Goal: Transaction & Acquisition: Purchase product/service

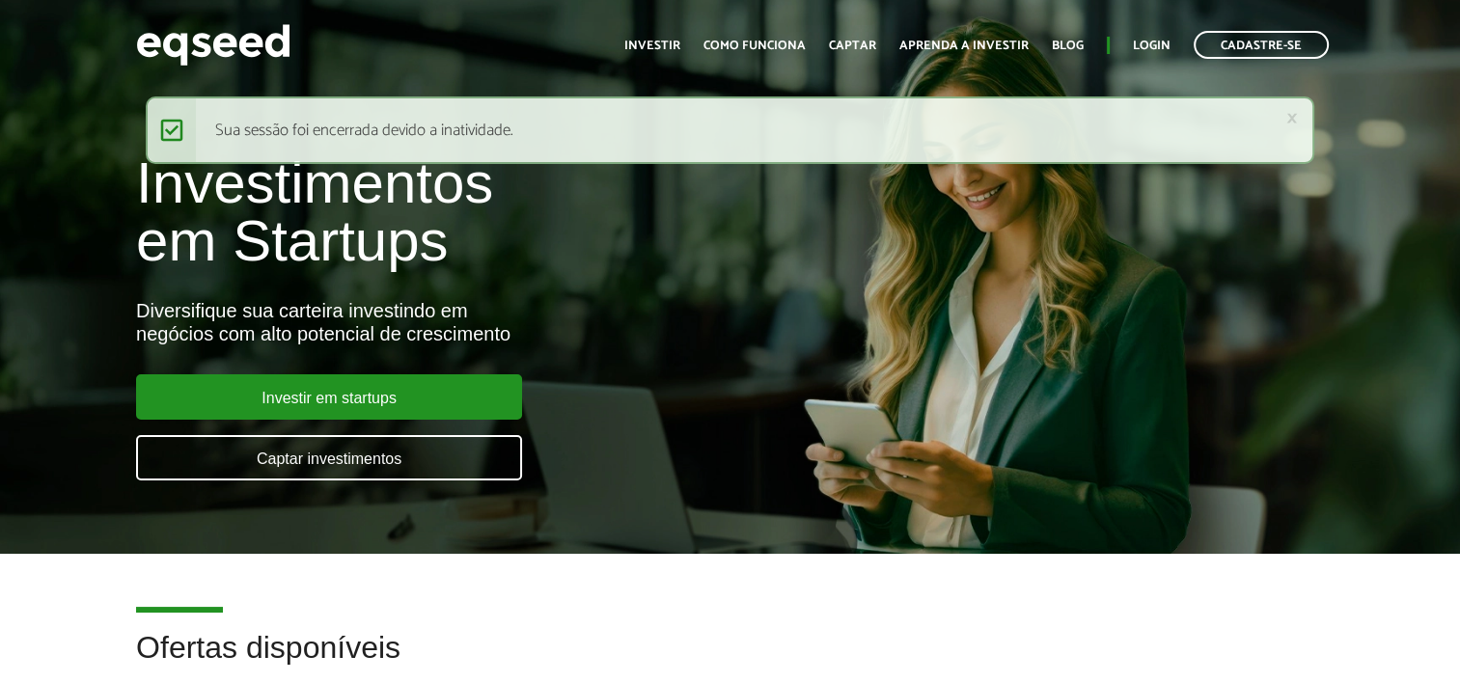
click at [1171, 46] on ul "Início Investir Como funciona Captar Aprenda a investir Blog Login Cadastre-se" at bounding box center [977, 45] width 724 height 28
click at [1158, 42] on link "Login" at bounding box center [1152, 46] width 38 height 13
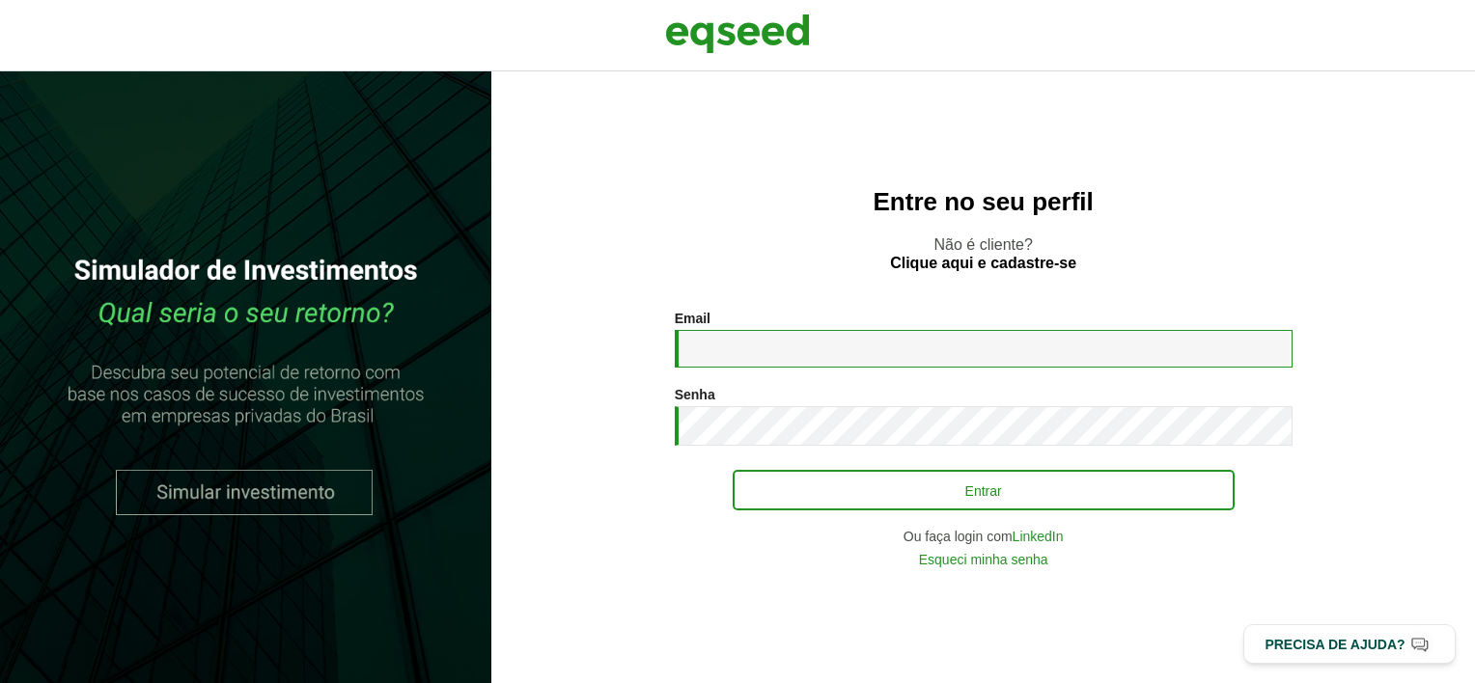
type input "**********"
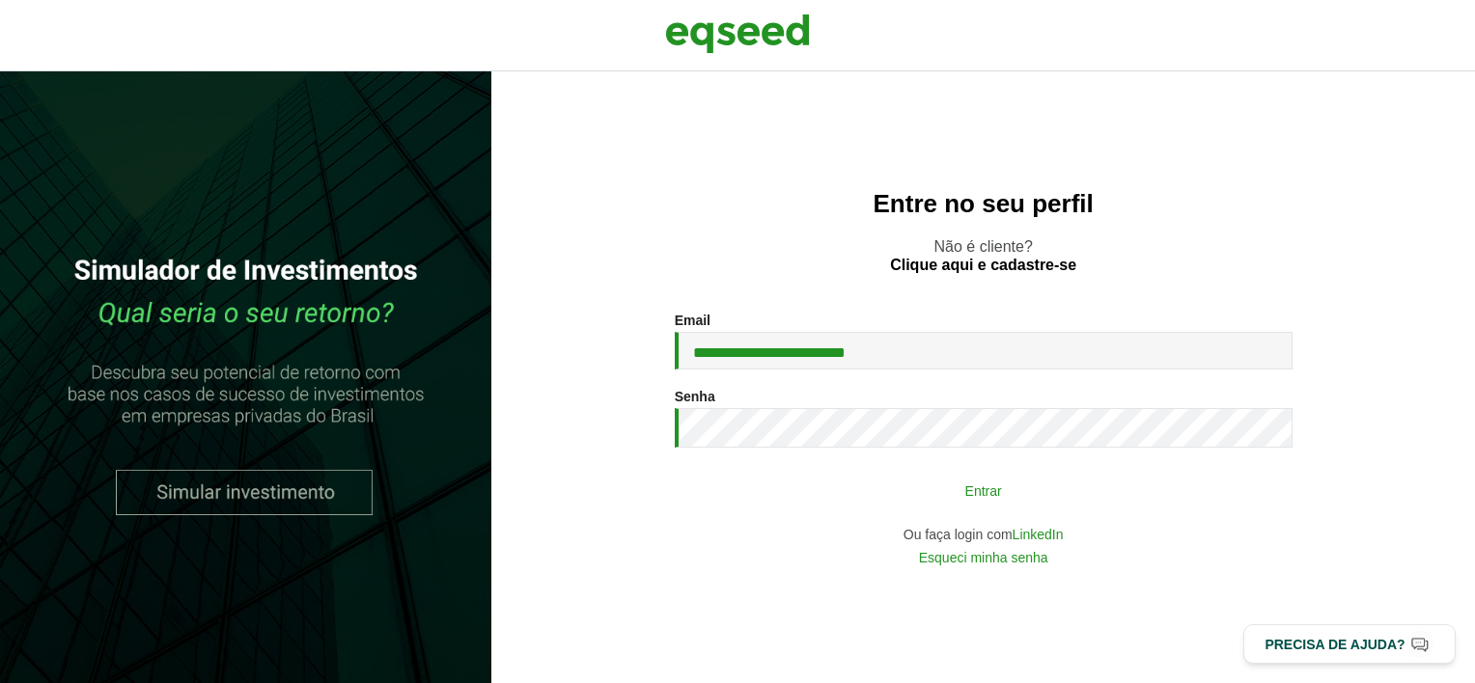
click at [872, 490] on button "Entrar" at bounding box center [984, 490] width 502 height 37
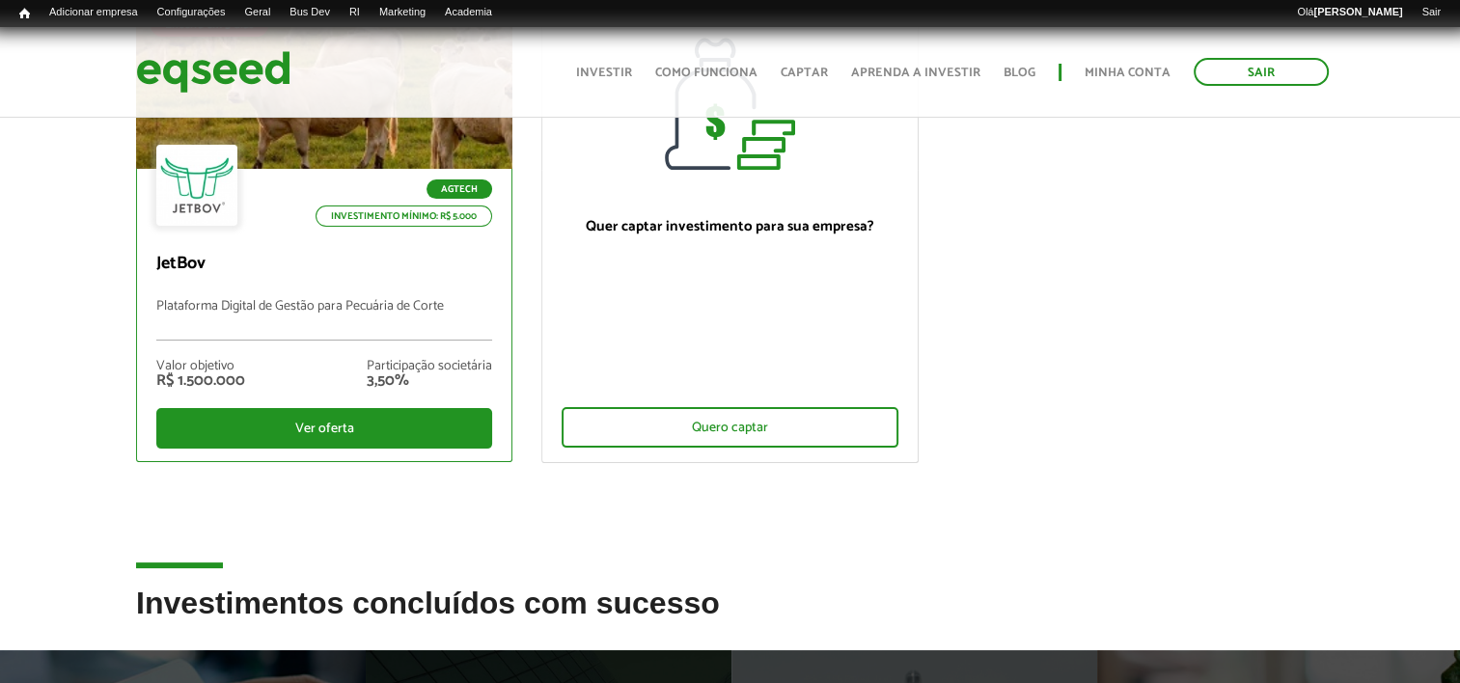
scroll to position [290, 0]
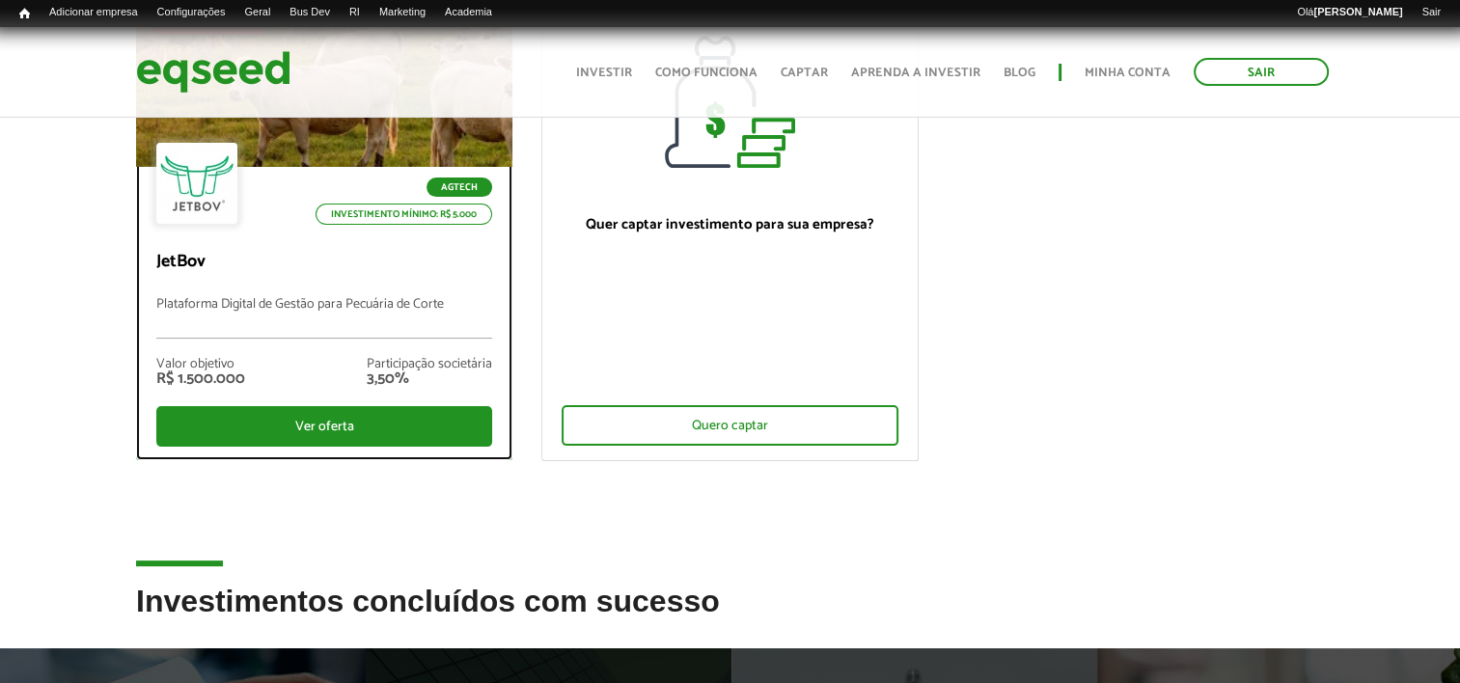
click at [282, 302] on p "Plataforma Digital de Gestão para Pecuária de Corte" at bounding box center [324, 318] width 336 height 42
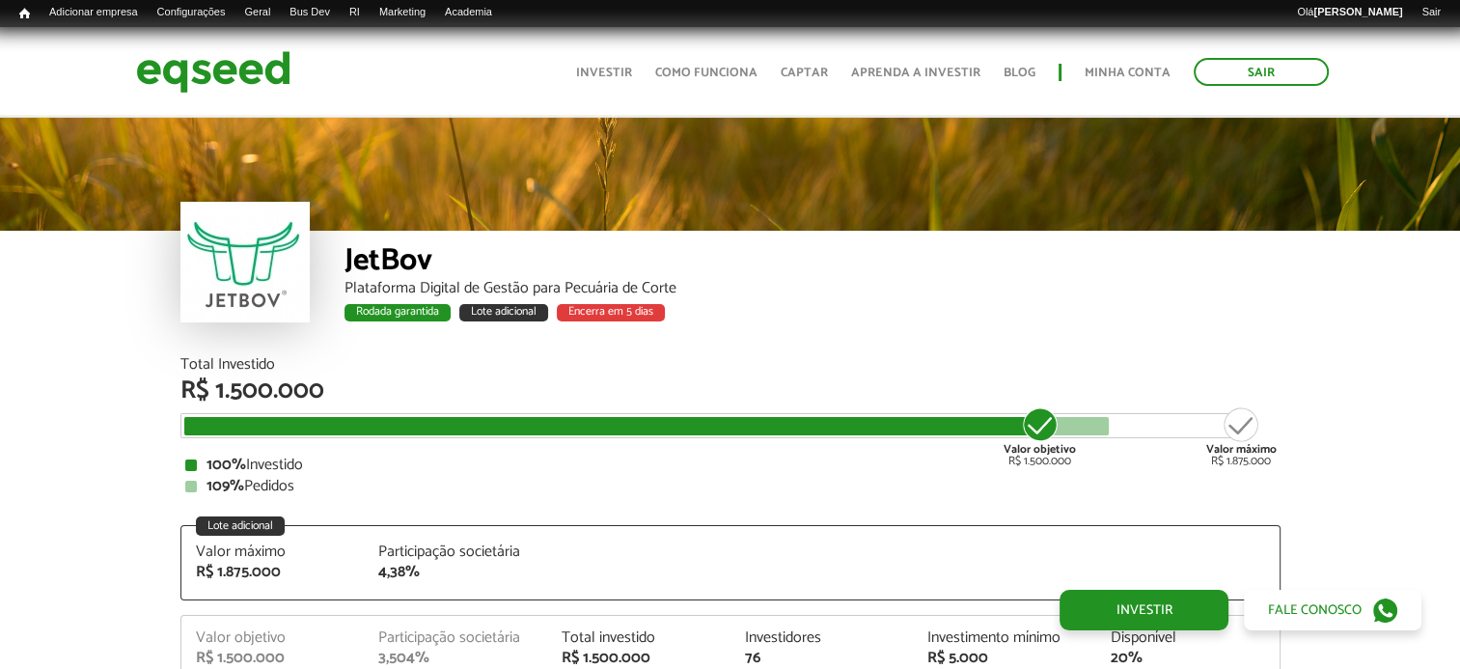
scroll to position [2232, 0]
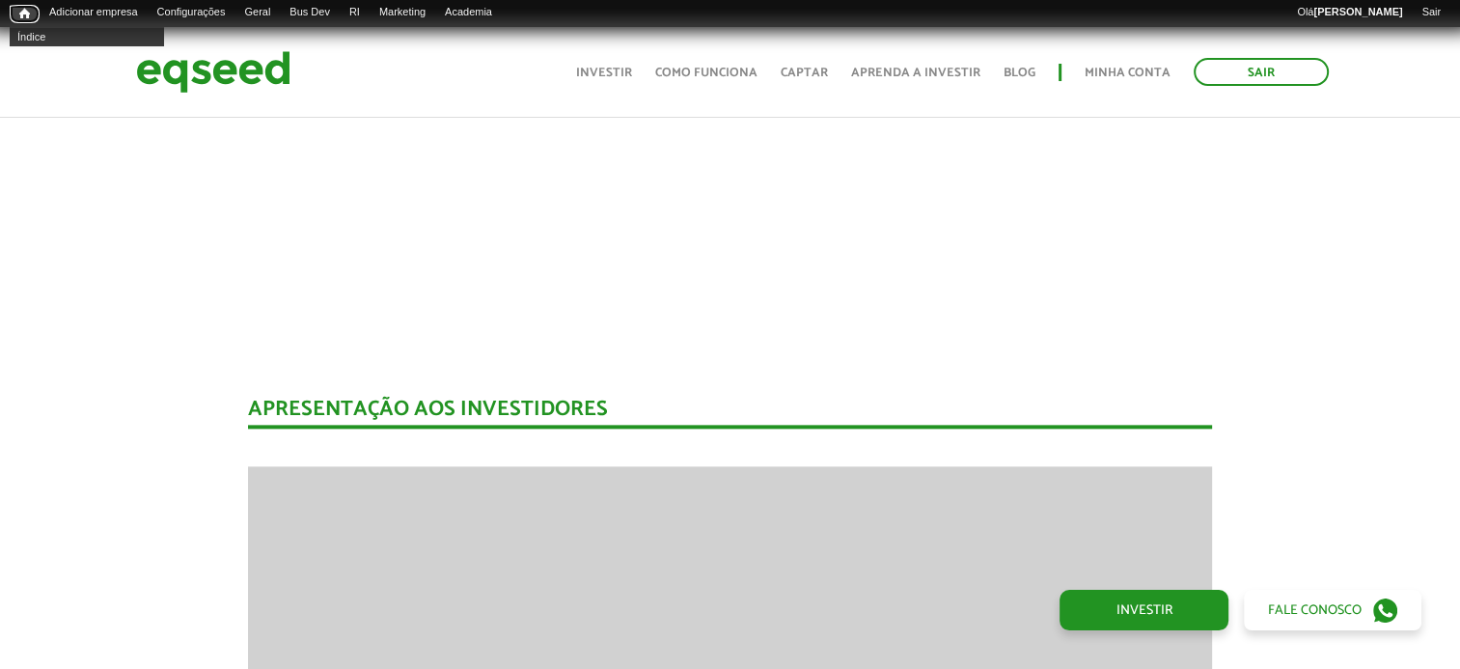
click at [27, 11] on span "Início" at bounding box center [24, 14] width 11 height 14
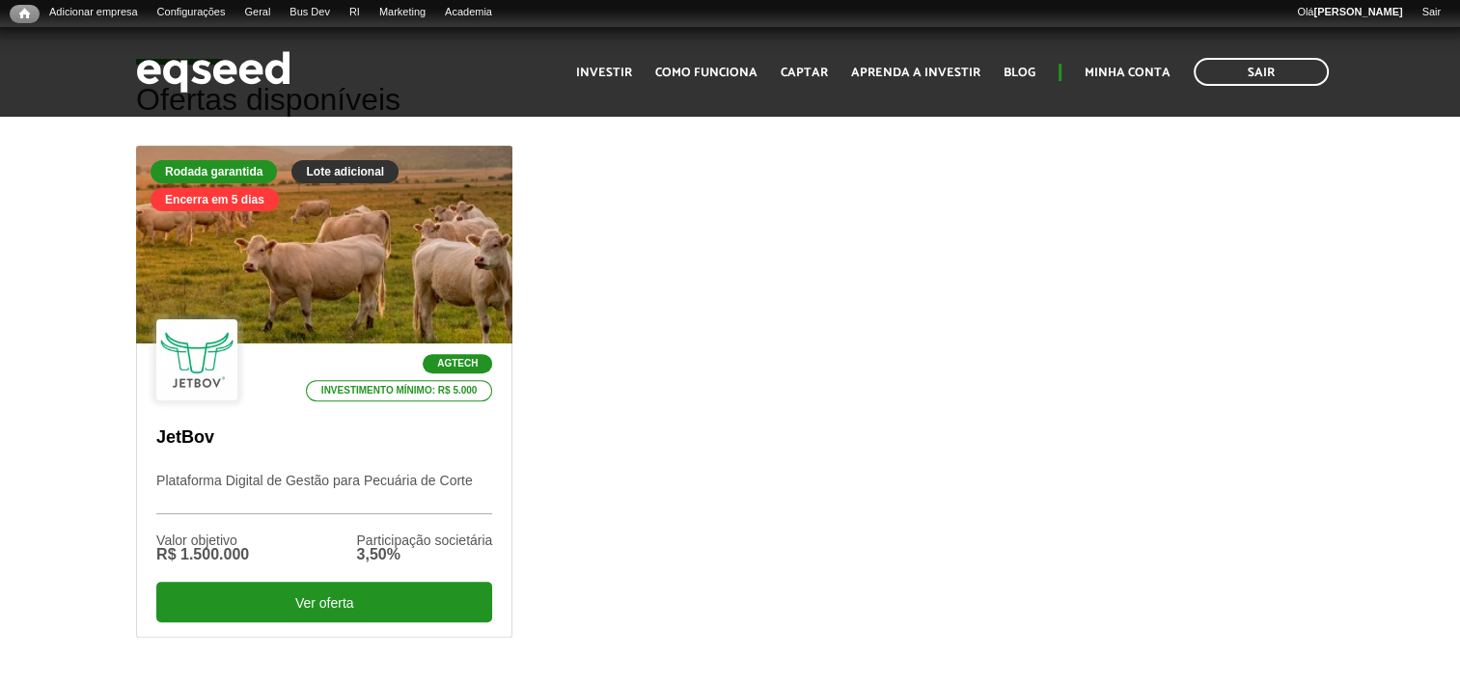
scroll to position [772, 0]
